Goal: Information Seeking & Learning: Learn about a topic

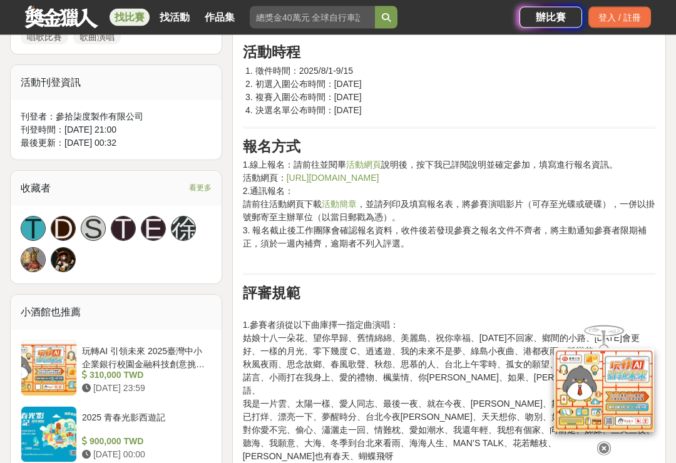
scroll to position [746, 0]
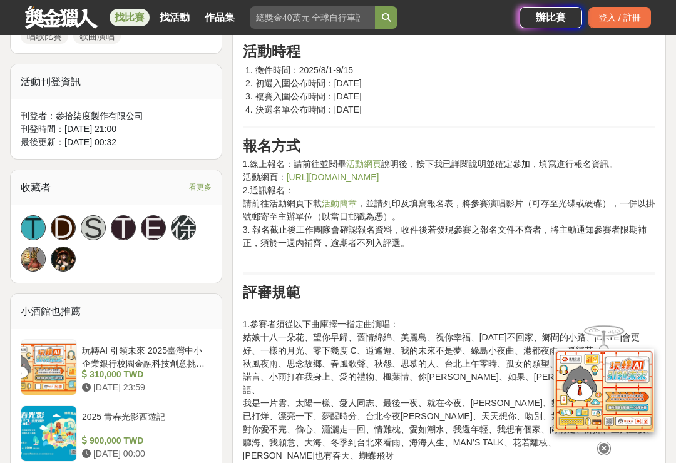
click at [365, 162] on link "活動網頁" at bounding box center [363, 164] width 35 height 10
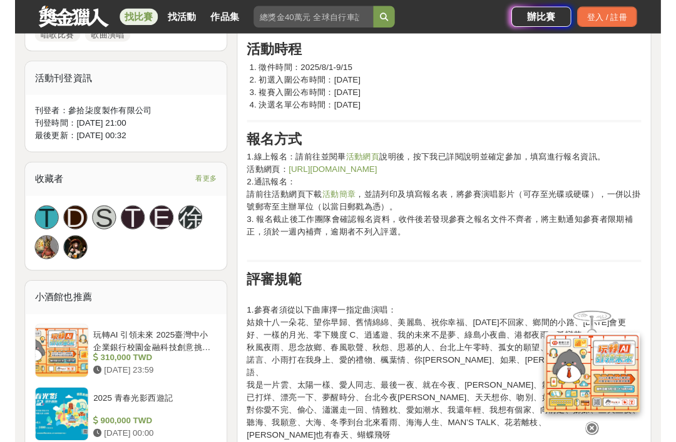
scroll to position [745, 0]
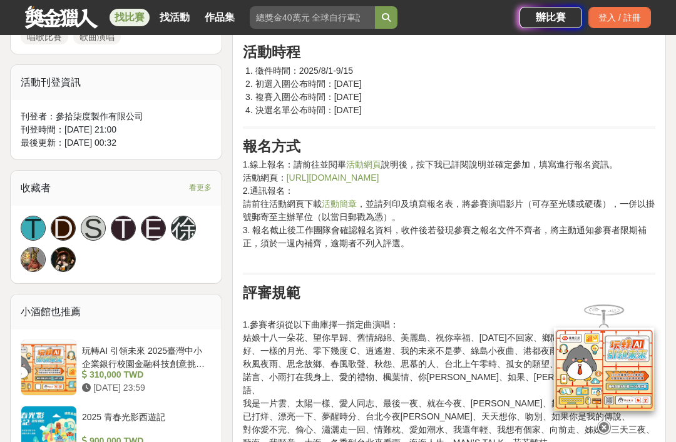
click at [347, 205] on link "活動簡章" at bounding box center [339, 204] width 35 height 10
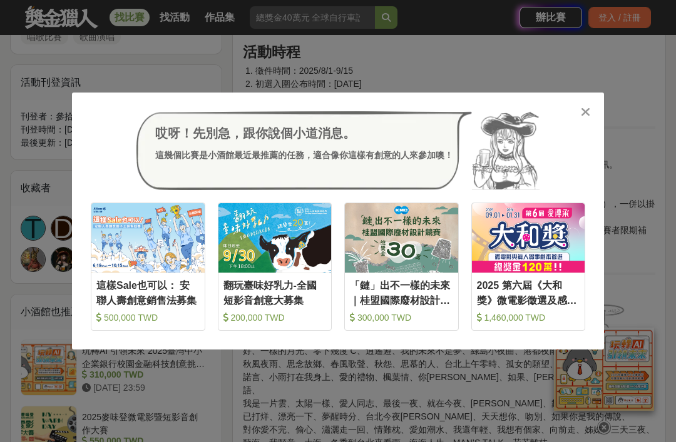
click at [589, 110] on icon at bounding box center [585, 112] width 9 height 13
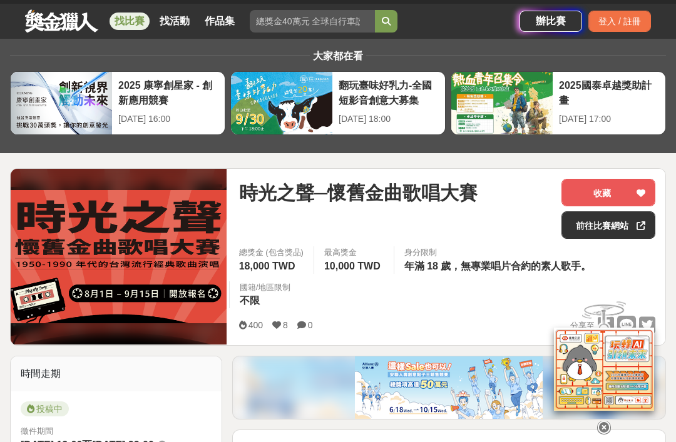
scroll to position [20, 0]
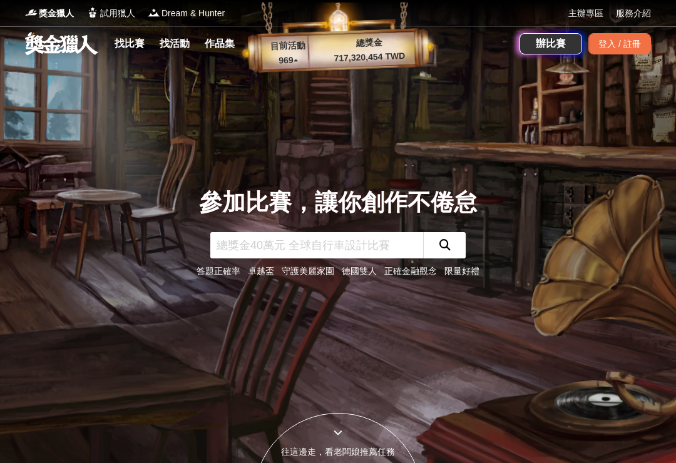
click at [137, 51] on link "找比賽" at bounding box center [130, 44] width 40 height 18
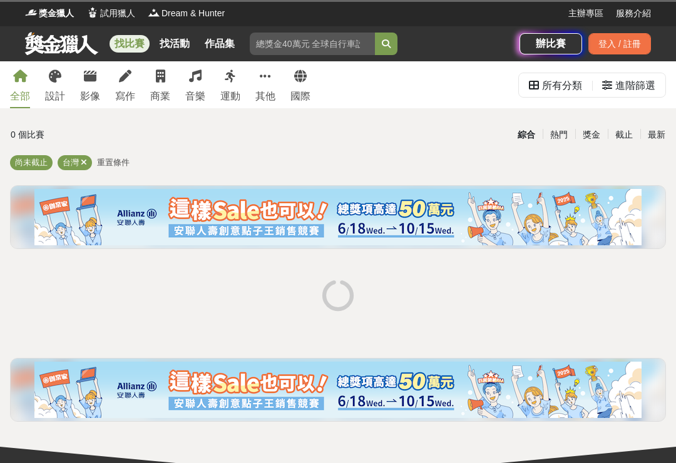
click at [197, 81] on icon at bounding box center [195, 76] width 13 height 13
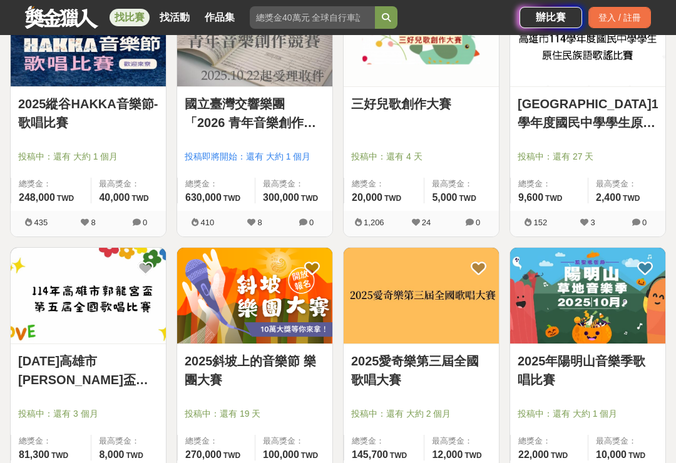
scroll to position [551, 0]
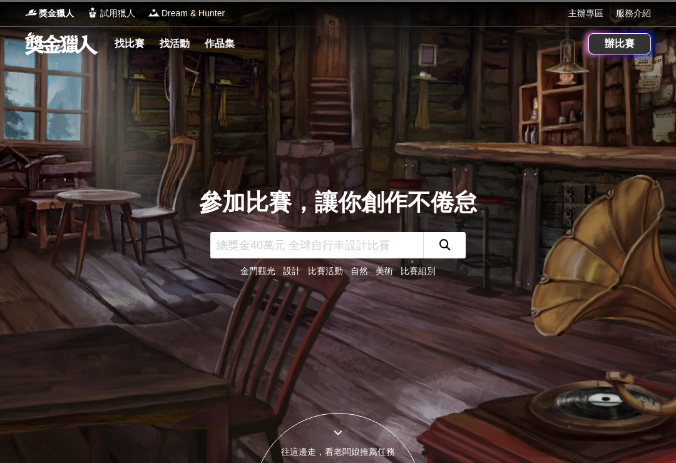
click at [139, 39] on link "找比賽" at bounding box center [130, 44] width 40 height 18
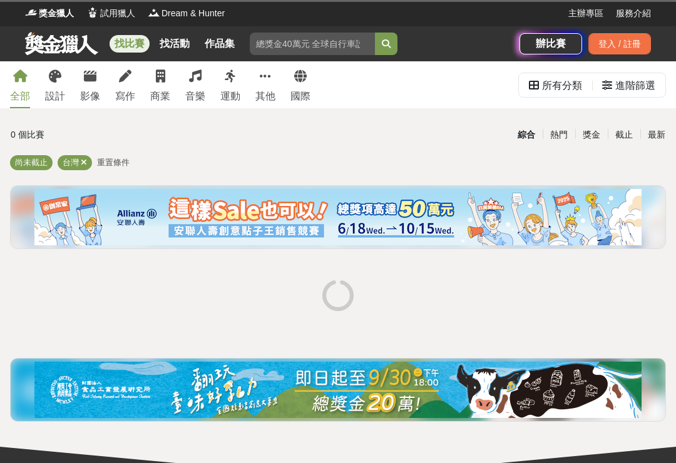
click at [197, 96] on div "音樂" at bounding box center [195, 96] width 20 height 15
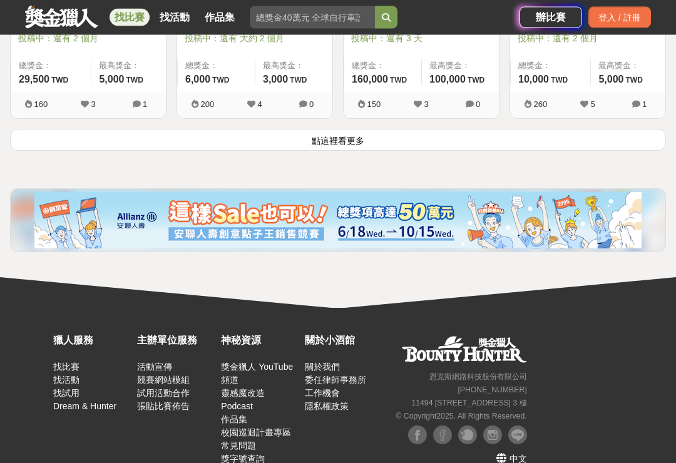
scroll to position [1650, 0]
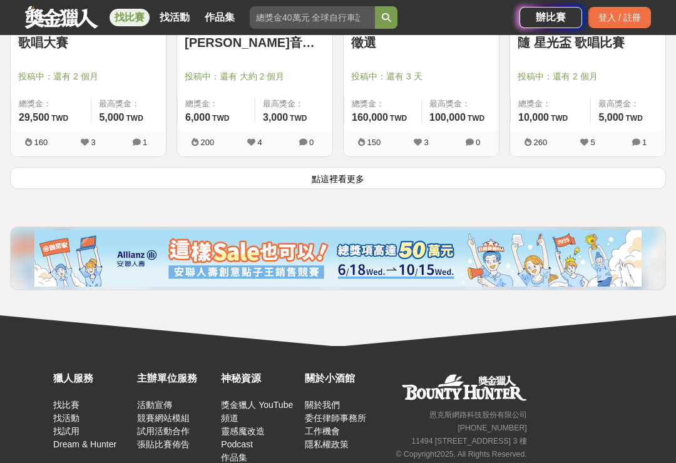
click at [449, 188] on button "點這裡看更多" at bounding box center [338, 178] width 656 height 22
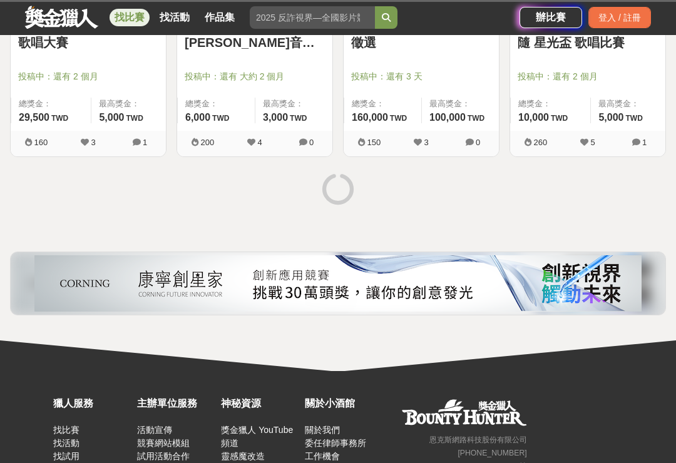
click at [437, 180] on div at bounding box center [338, 190] width 666 height 47
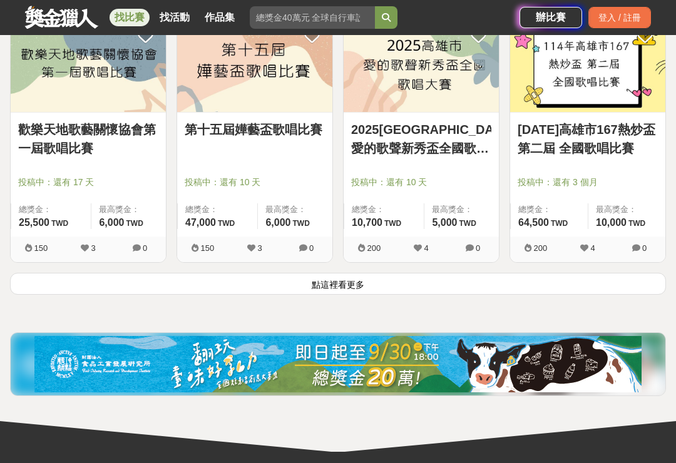
scroll to position [3087, 0]
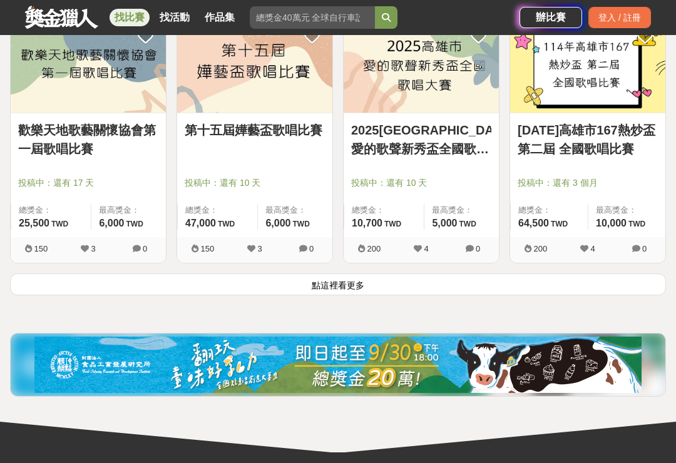
click at [402, 287] on button "點這裡看更多" at bounding box center [338, 284] width 656 height 22
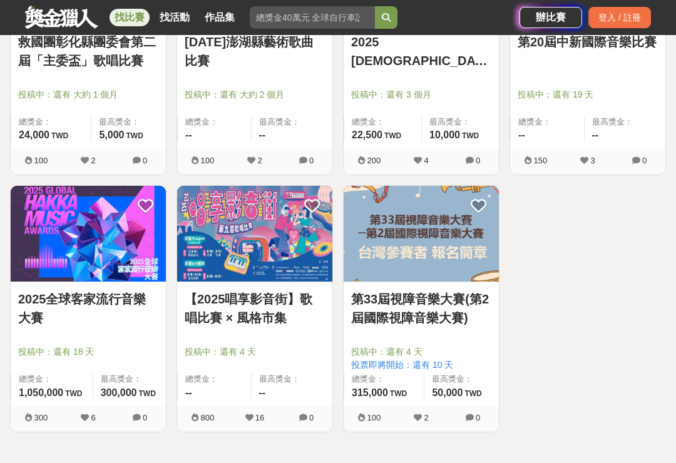
scroll to position [3970, 0]
